Goal: Information Seeking & Learning: Learn about a topic

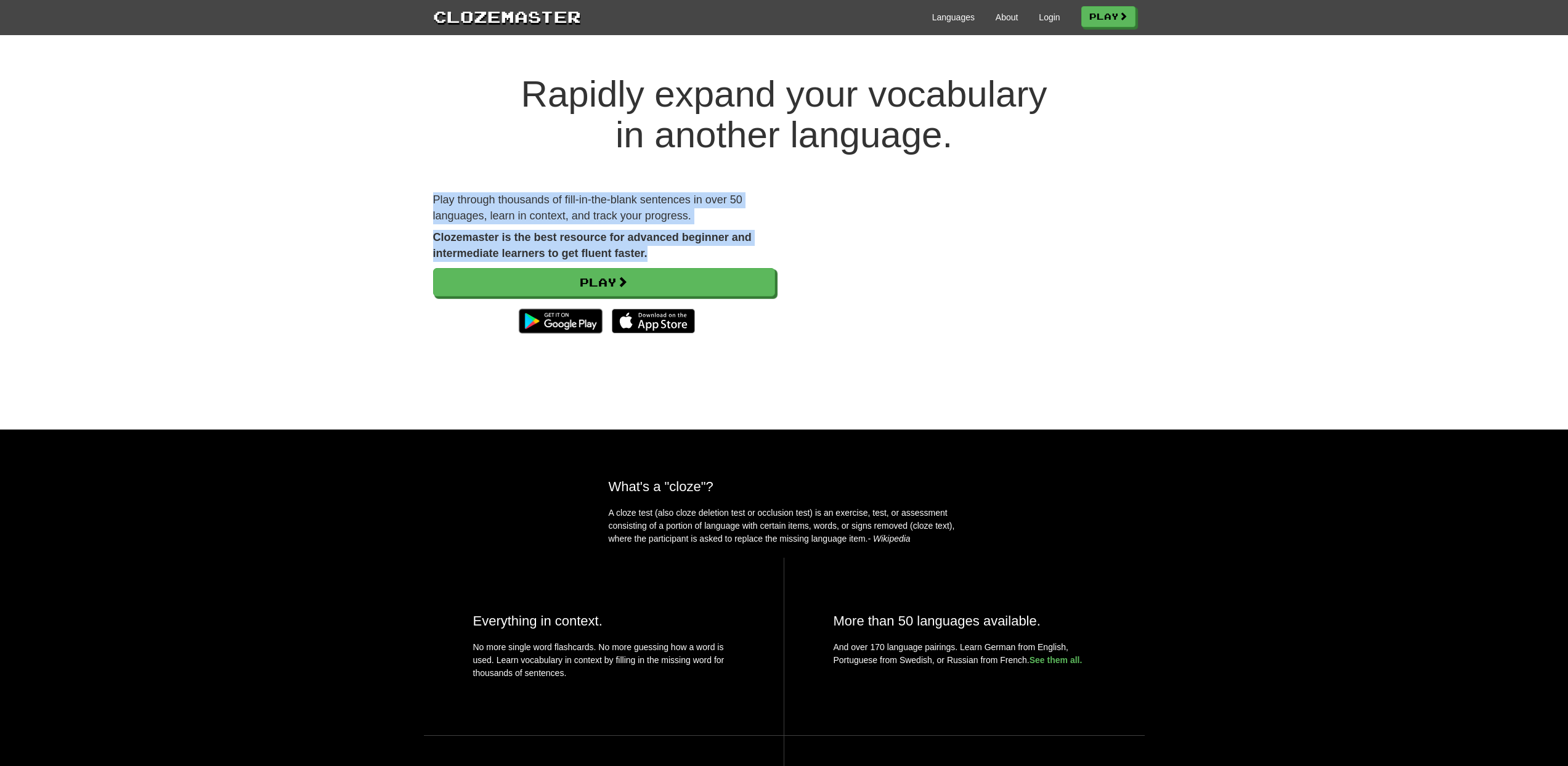
drag, startPoint x: 431, startPoint y: 191, endPoint x: 717, endPoint y: 251, distance: 292.2
click at [717, 251] on div "Rapidly expand your vocabulary in another language. Play through thousands of f…" at bounding box center [784, 239] width 1568 height 380
click at [717, 251] on p "Clozemaster is the best resource for advanced beginner and intermediate learner…" at bounding box center [604, 245] width 342 height 31
drag, startPoint x: 706, startPoint y: 254, endPoint x: 416, endPoint y: 199, distance: 295.2
click at [416, 199] on div "Rapidly expand your vocabulary in another language. Play through thousands of f…" at bounding box center [784, 239] width 1568 height 380
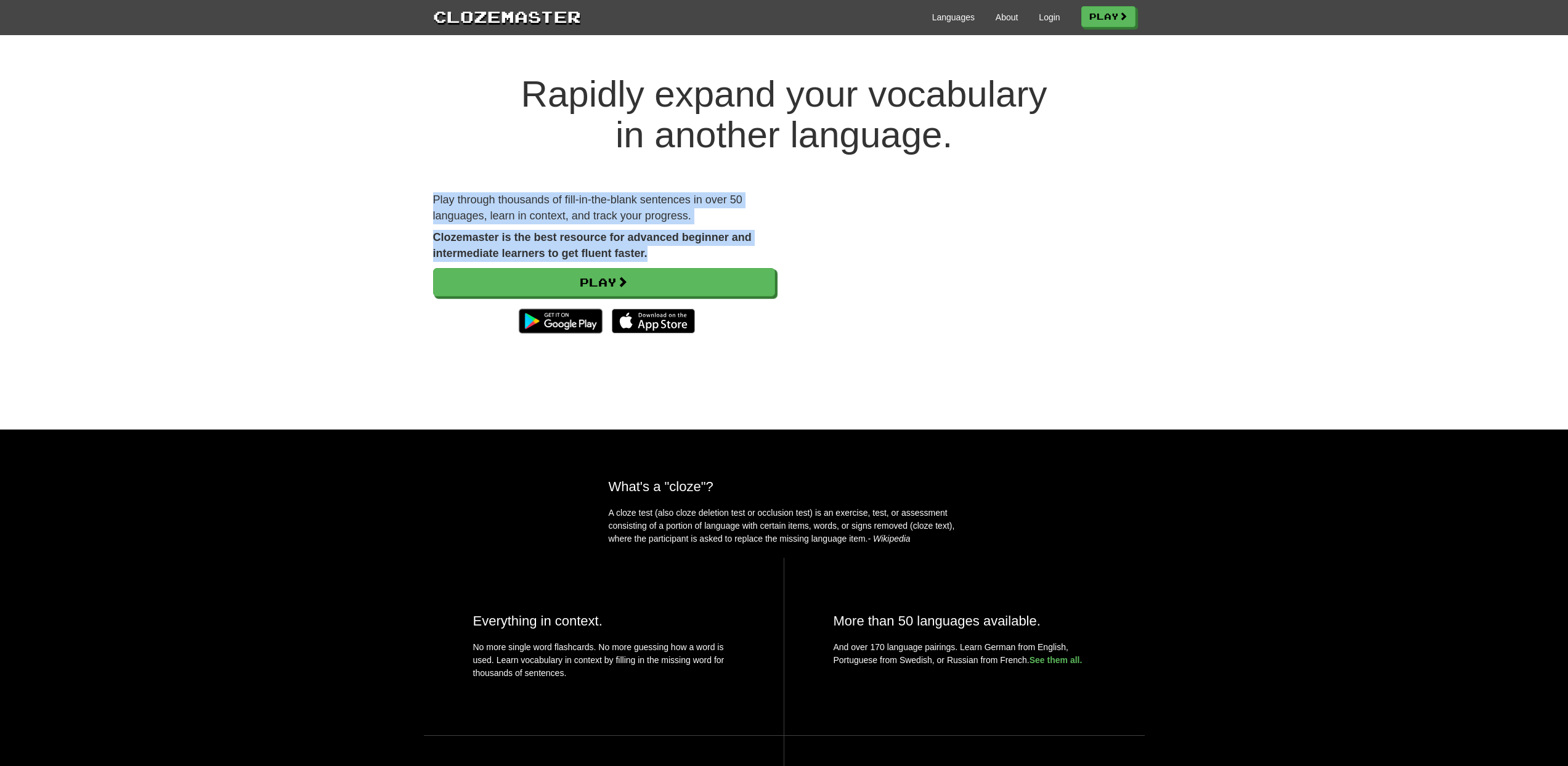
click at [416, 198] on div "Rapidly expand your vocabulary in another language. Play through thousands of f…" at bounding box center [784, 239] width 1568 height 380
drag, startPoint x: 417, startPoint y: 195, endPoint x: 685, endPoint y: 258, distance: 275.3
click at [685, 258] on div "Rapidly expand your vocabulary in another language. Play through thousands of f…" at bounding box center [784, 239] width 1568 height 380
click at [685, 258] on p "Clozemaster is the best resource for advanced beginner and intermediate learner…" at bounding box center [604, 245] width 342 height 31
drag, startPoint x: 592, startPoint y: 245, endPoint x: 415, endPoint y: 200, distance: 182.6
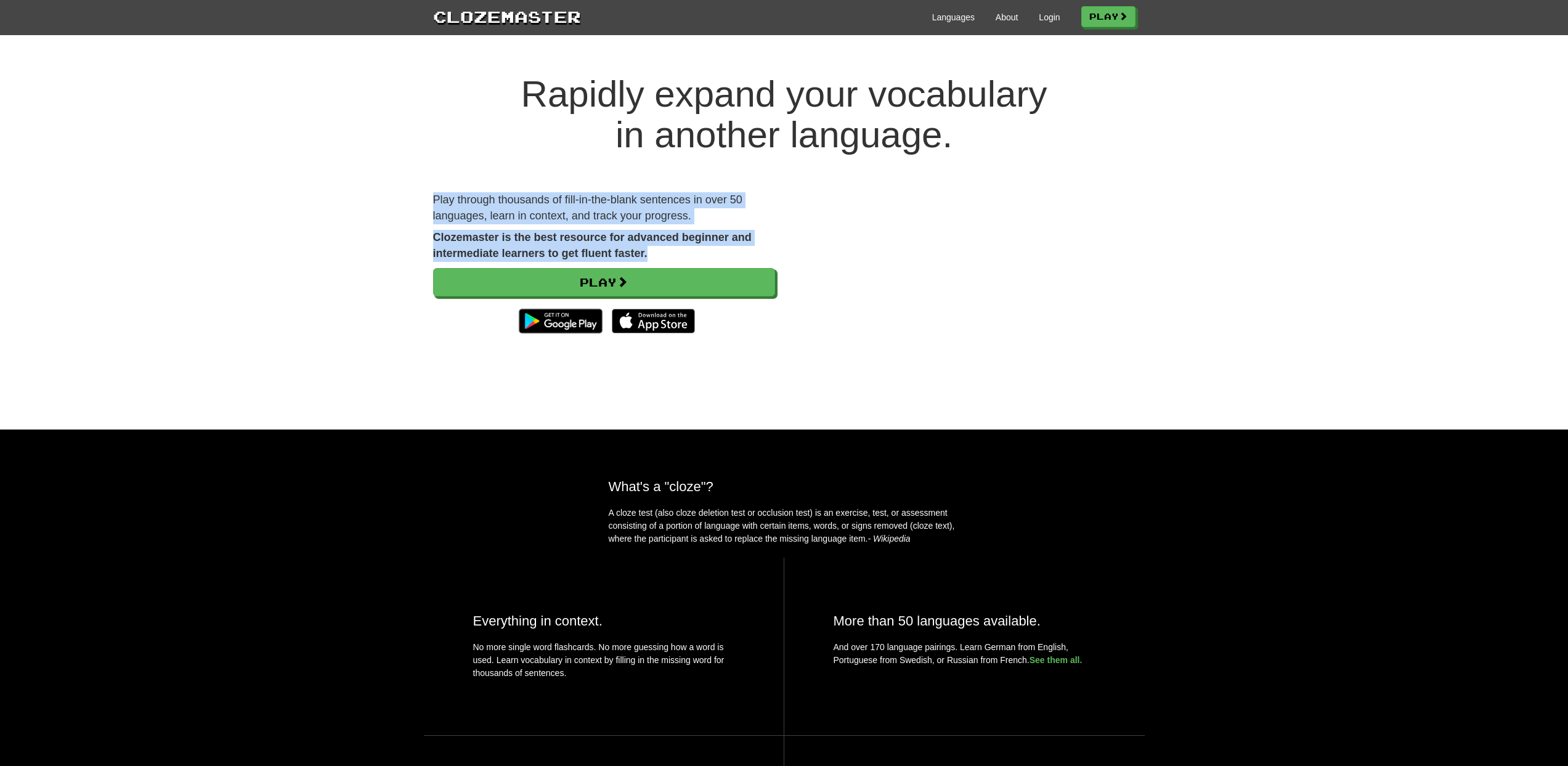
click at [415, 200] on div "Rapidly expand your vocabulary in another language. Play through thousands of f…" at bounding box center [784, 239] width 1568 height 380
click at [414, 200] on div "Rapidly expand your vocabulary in another language. Play through thousands of f…" at bounding box center [784, 239] width 1568 height 380
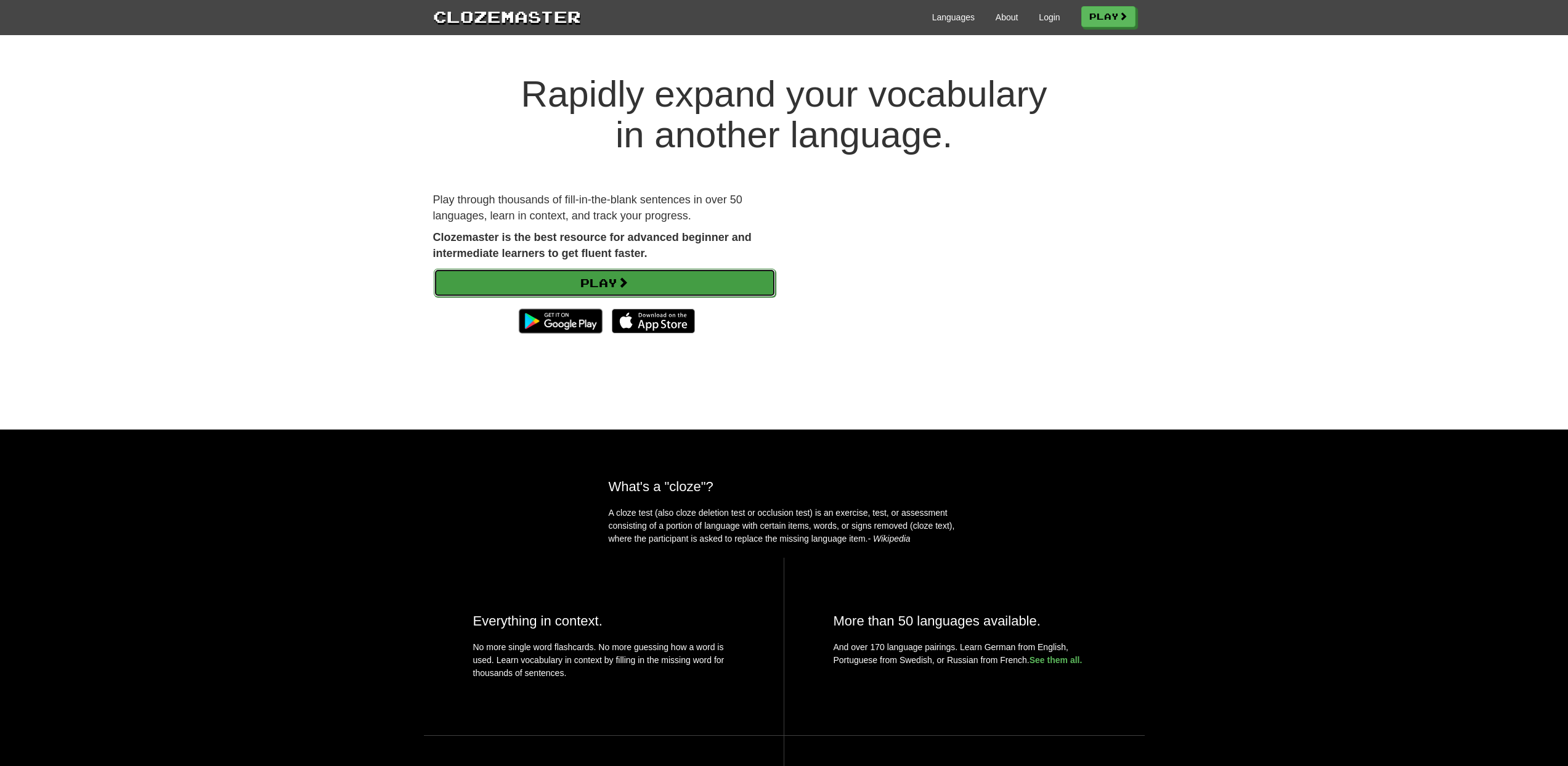
click at [605, 278] on link "Play" at bounding box center [605, 282] width 342 height 29
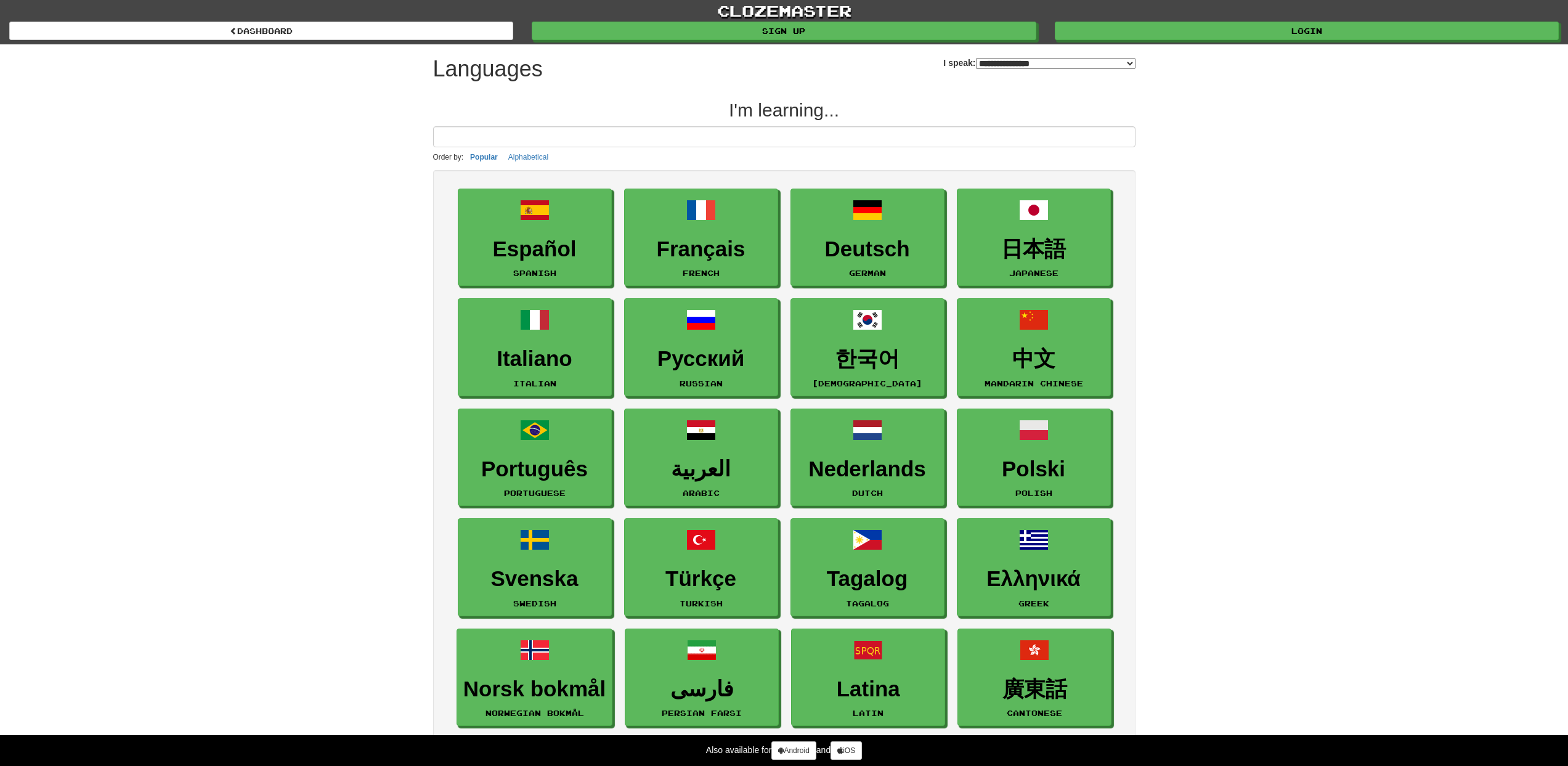
select select "*******"
click at [623, 139] on input at bounding box center [785, 136] width 703 height 21
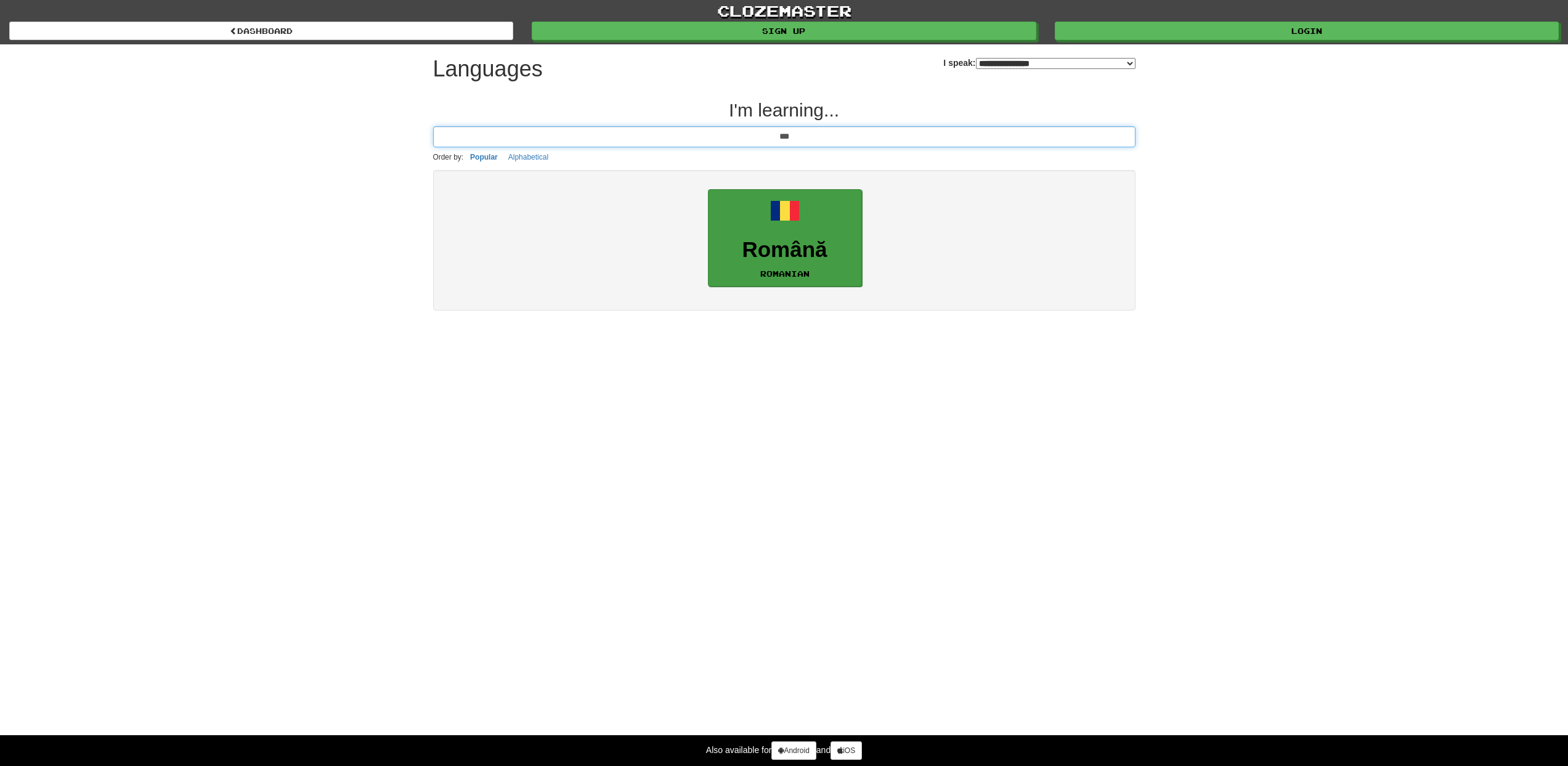
type input "***"
click at [806, 228] on link "Română Romanian" at bounding box center [785, 238] width 154 height 98
